Goal: Task Accomplishment & Management: Manage account settings

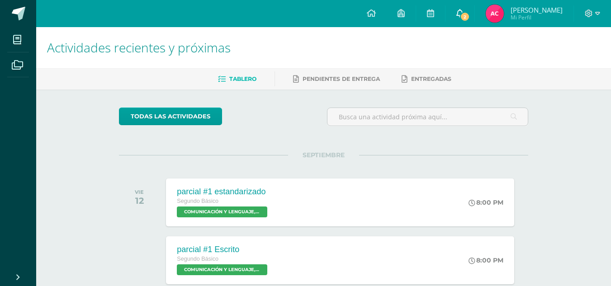
click at [462, 10] on icon at bounding box center [460, 13] width 7 height 8
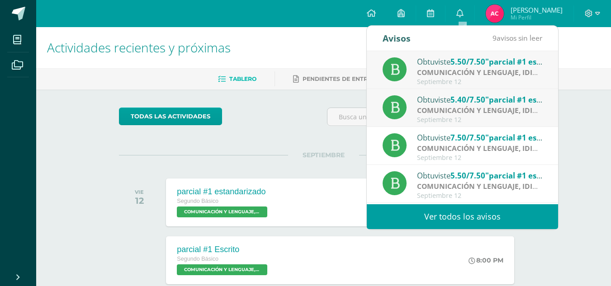
click at [494, 74] on strong "COMUNICACIÓN Y LENGUAJE, IDIOMA ESPAÑOL" at bounding box center [500, 72] width 167 height 10
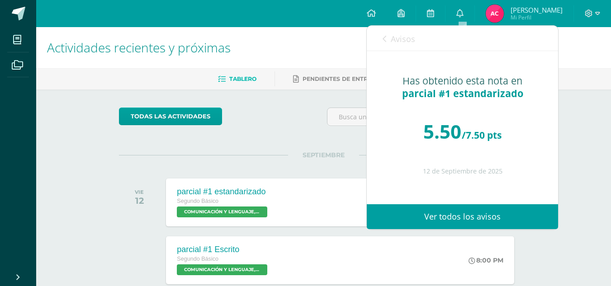
click at [382, 43] on div "Avisos 8 avisos sin leer Avisos" at bounding box center [462, 38] width 191 height 25
click at [385, 35] on link "Avisos" at bounding box center [399, 39] width 33 height 26
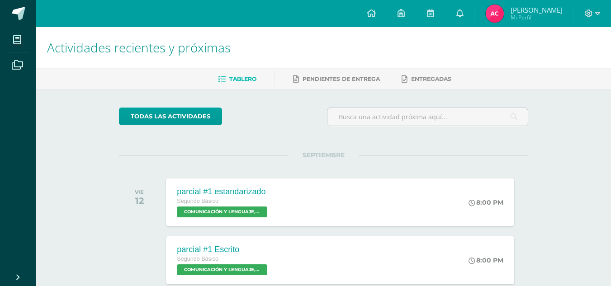
click at [495, 6] on img at bounding box center [495, 14] width 18 height 18
